Goal: Subscribe to service/newsletter

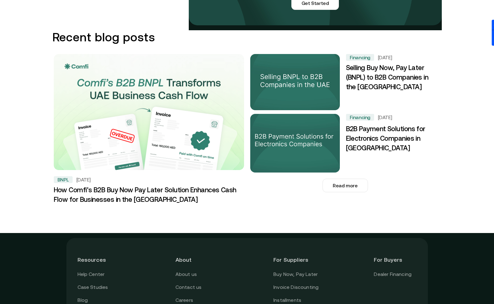
scroll to position [924, 0]
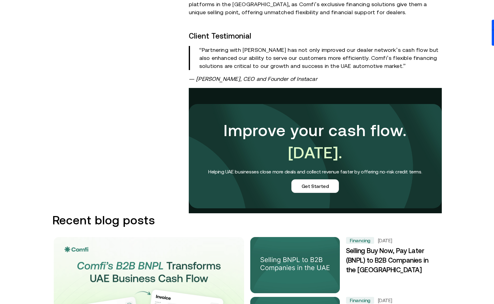
scroll to position [721, 0]
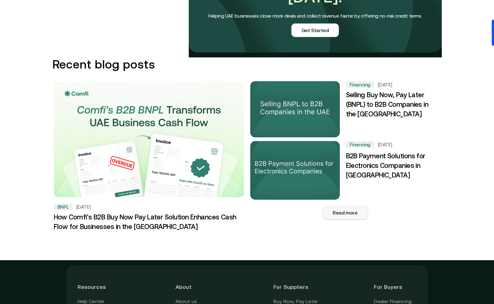
click at [353, 206] on button "Read more" at bounding box center [344, 213] width 45 height 14
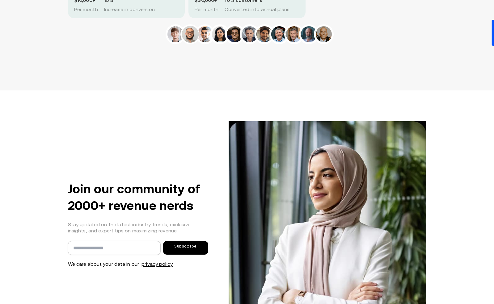
scroll to position [587, 0]
click at [122, 241] on input "email" at bounding box center [114, 248] width 93 height 14
type input "**********"
click at [198, 241] on button "Subscribe" at bounding box center [185, 248] width 45 height 14
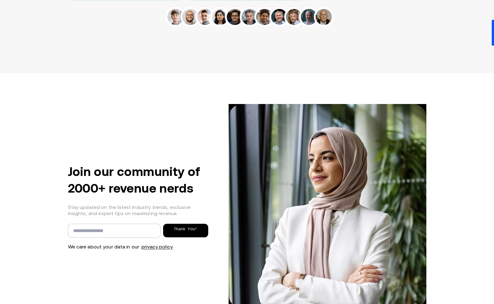
scroll to position [604, 0]
click at [184, 227] on span "Thank You!" at bounding box center [185, 230] width 23 height 7
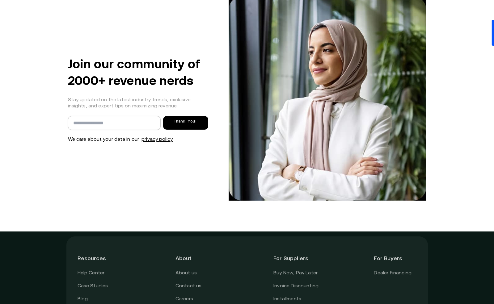
scroll to position [716, 0]
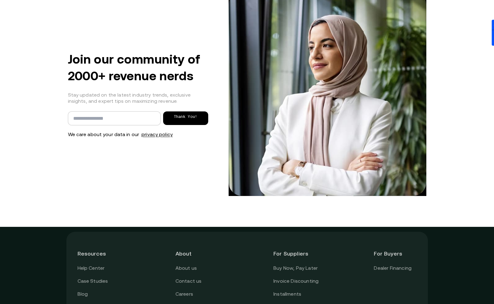
click at [191, 264] on link "About us" at bounding box center [185, 268] width 21 height 8
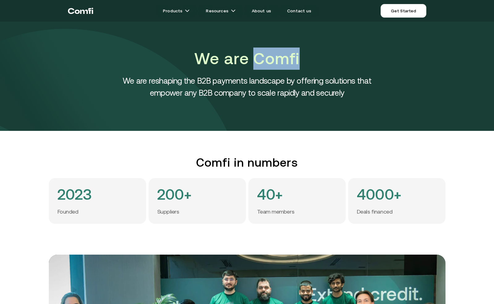
drag, startPoint x: 255, startPoint y: 59, endPoint x: 307, endPoint y: 60, distance: 51.9
click at [307, 60] on h1 "We are Comfi" at bounding box center [247, 59] width 278 height 22
copy h1 "Comfi"
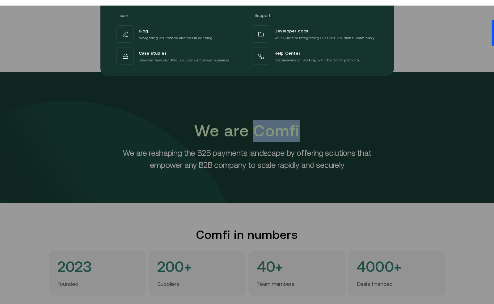
scroll to position [20, 0]
